Goal: Transaction & Acquisition: Purchase product/service

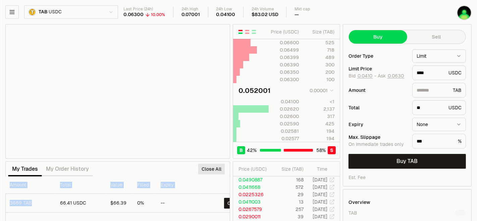
scroll to position [0, 84]
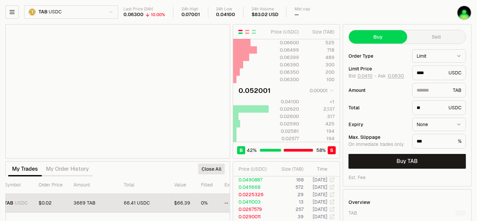
drag, startPoint x: 190, startPoint y: 205, endPoint x: 124, endPoint y: 209, distance: 66.1
click at [124, 208] on tr "Buy TAB USDC $0.02 3669 TAB 66.41 USDC $66.39 0% -- Close" at bounding box center [116, 203] width 391 height 19
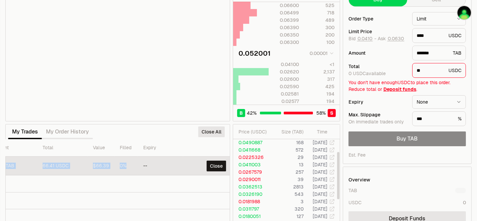
scroll to position [0, 124]
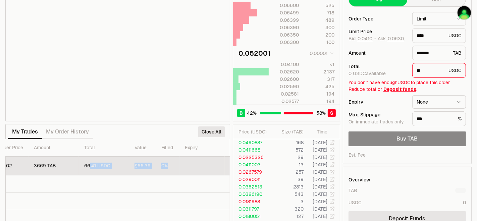
drag, startPoint x: 217, startPoint y: 167, endPoint x: 86, endPoint y: 172, distance: 130.1
click at [88, 172] on tr "Buy TAB USDC $0.02 3669 TAB 66.41 USDC $66.39 0% -- Close" at bounding box center [77, 166] width 391 height 19
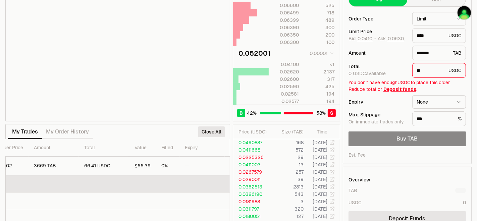
click at [108, 186] on td at bounding box center [77, 183] width 391 height 17
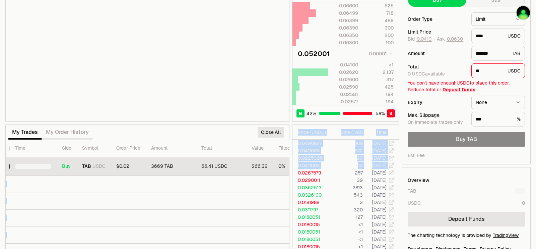
scroll to position [0, 46]
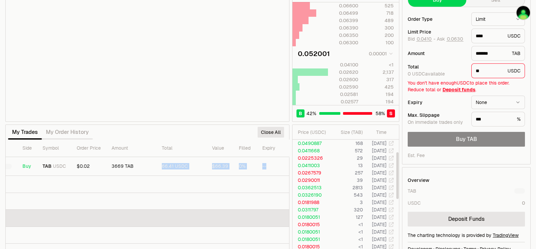
drag, startPoint x: 228, startPoint y: 165, endPoint x: 159, endPoint y: 211, distance: 82.6
click at [156, 171] on tr "Buy TAB USDC $0.02 3669 TAB 66.41 USDC $66.39 0% -- Close" at bounding box center [154, 166] width 391 height 19
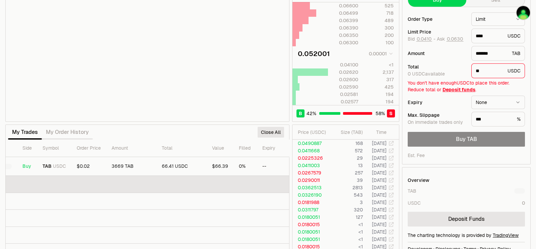
click at [137, 183] on td at bounding box center [154, 184] width 391 height 17
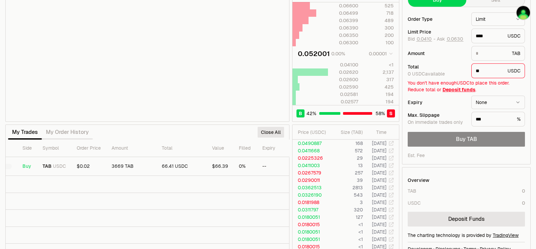
type input "*******"
